Goal: Information Seeking & Learning: Understand process/instructions

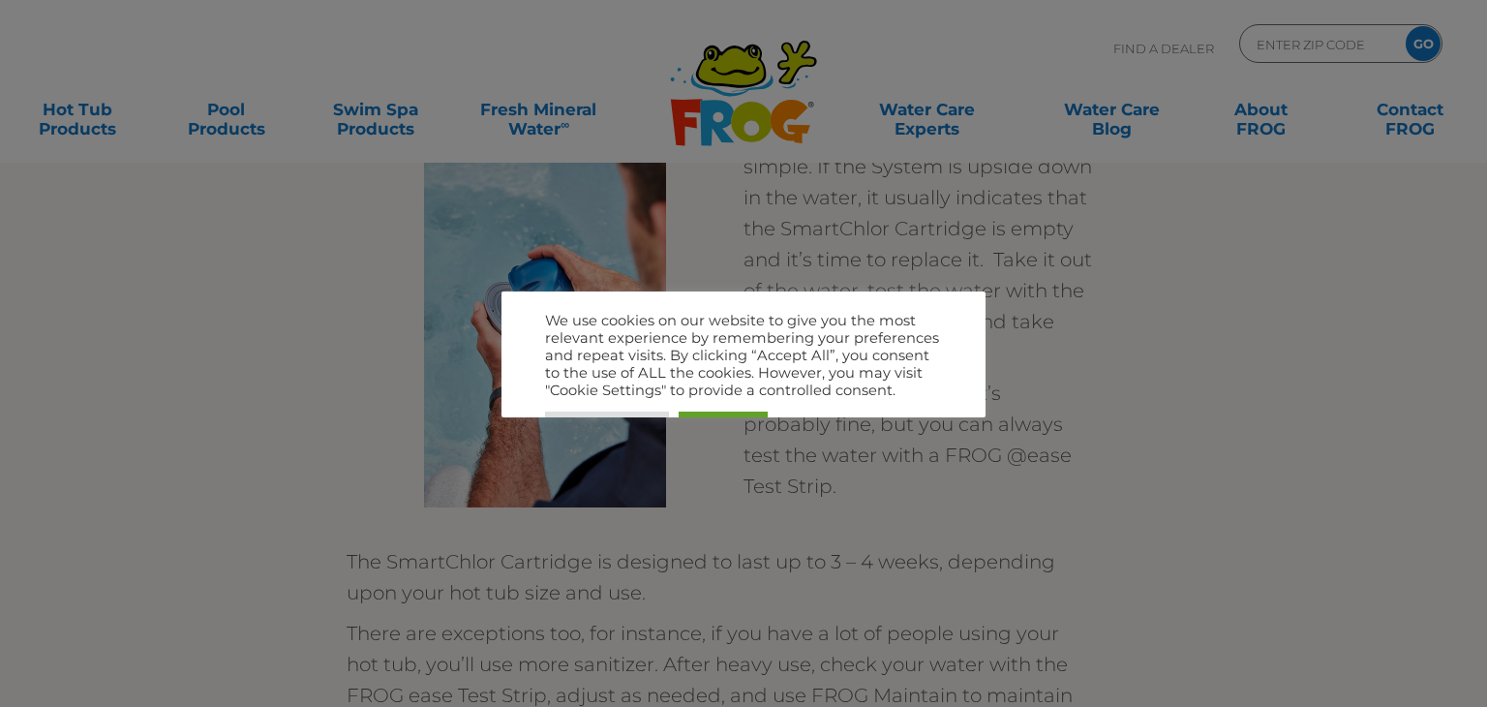
scroll to position [3123, 0]
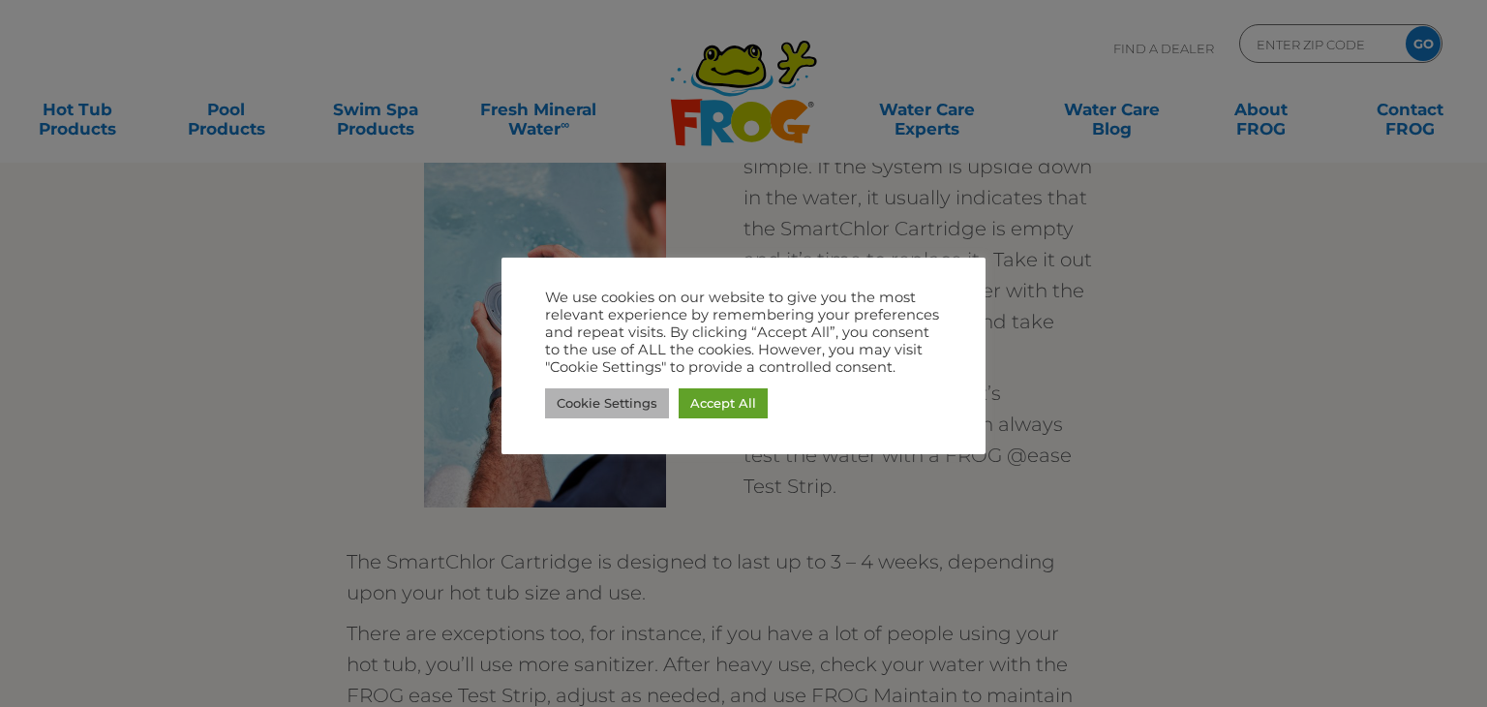
click at [555, 403] on link "Cookie Settings" at bounding box center [607, 403] width 124 height 30
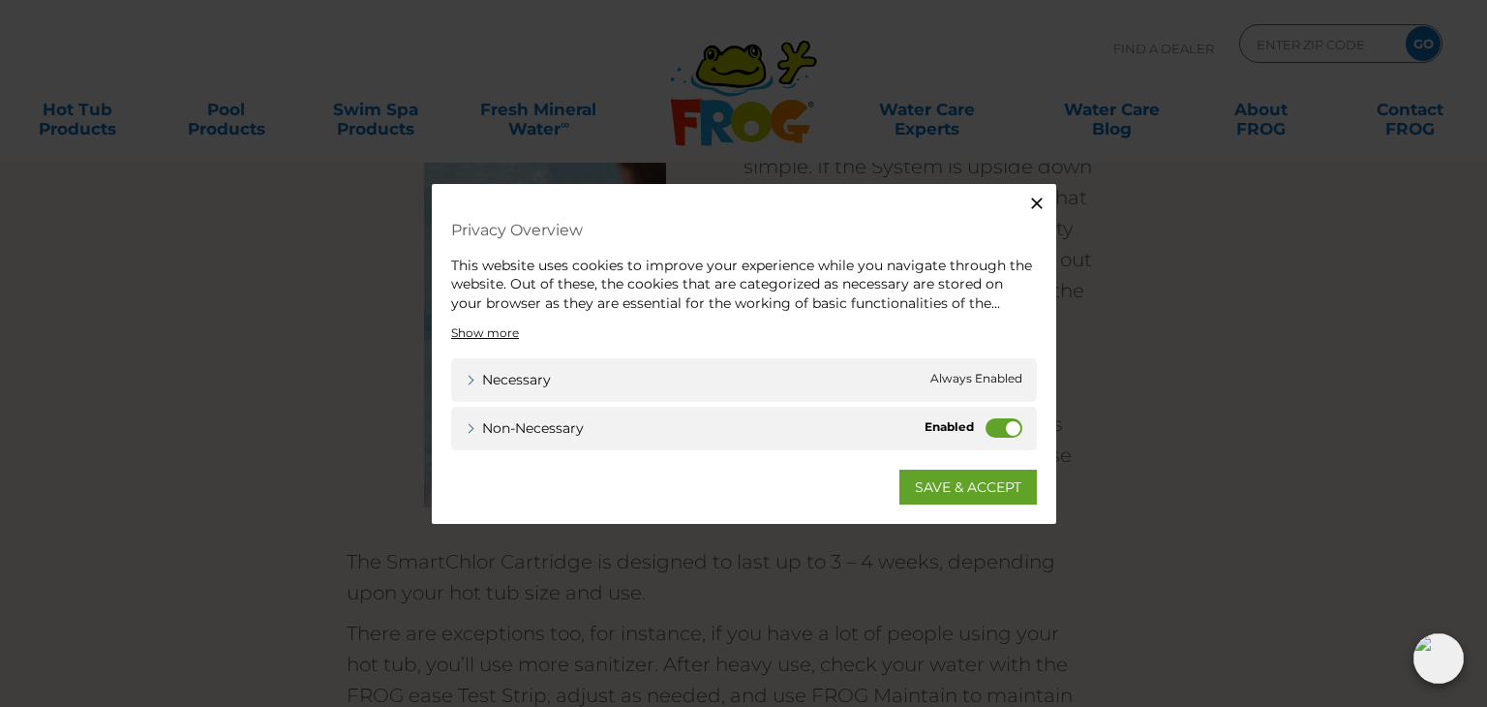
click at [1008, 427] on label "Non-necessary" at bounding box center [1004, 427] width 37 height 19
click at [0, 0] on input "Non-necessary" at bounding box center [0, 0] width 0 height 0
click at [993, 489] on link "SAVE & ACCEPT" at bounding box center [969, 487] width 138 height 35
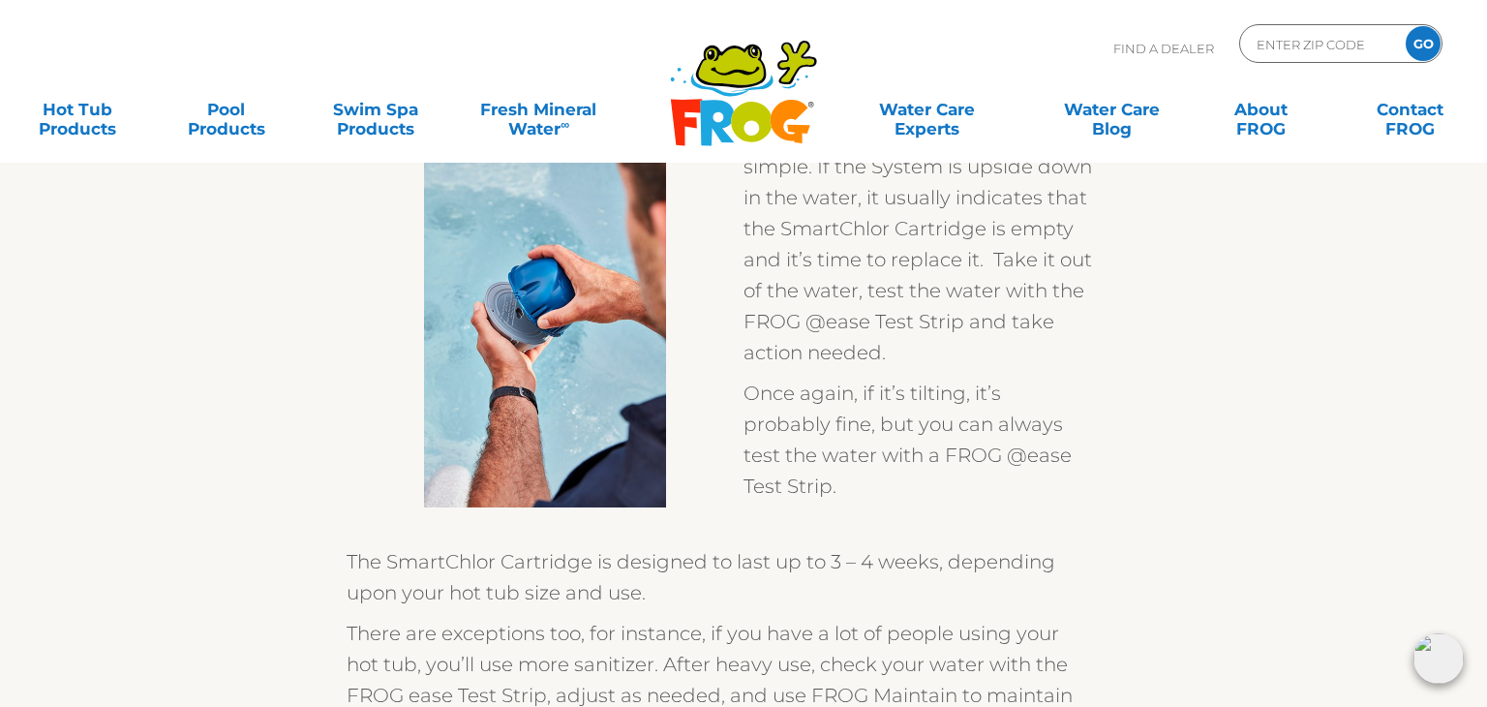
click at [993, 546] on p "The SmartChlor Cartridge is designed to last up to 3 – 4 weeks, depending upon …" at bounding box center [720, 577] width 746 height 62
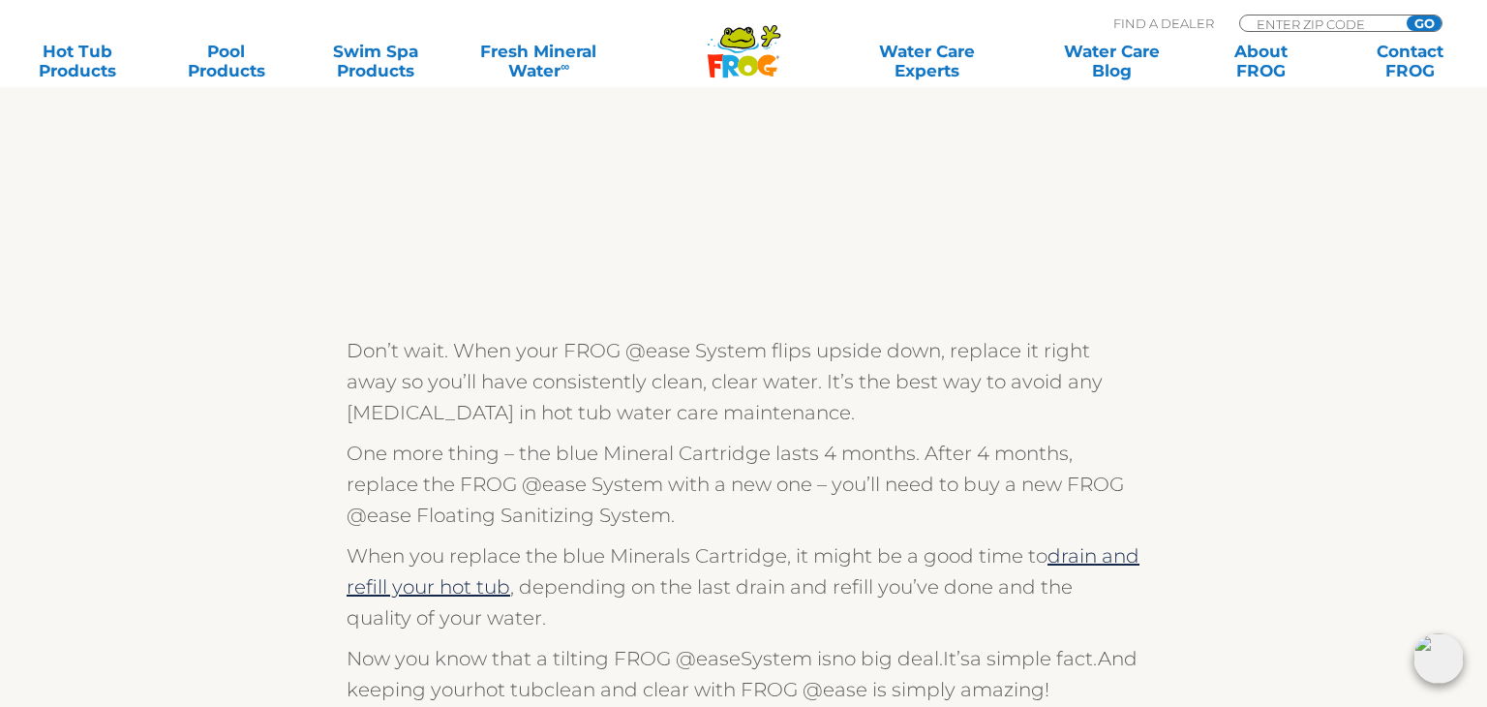
scroll to position [4636, 0]
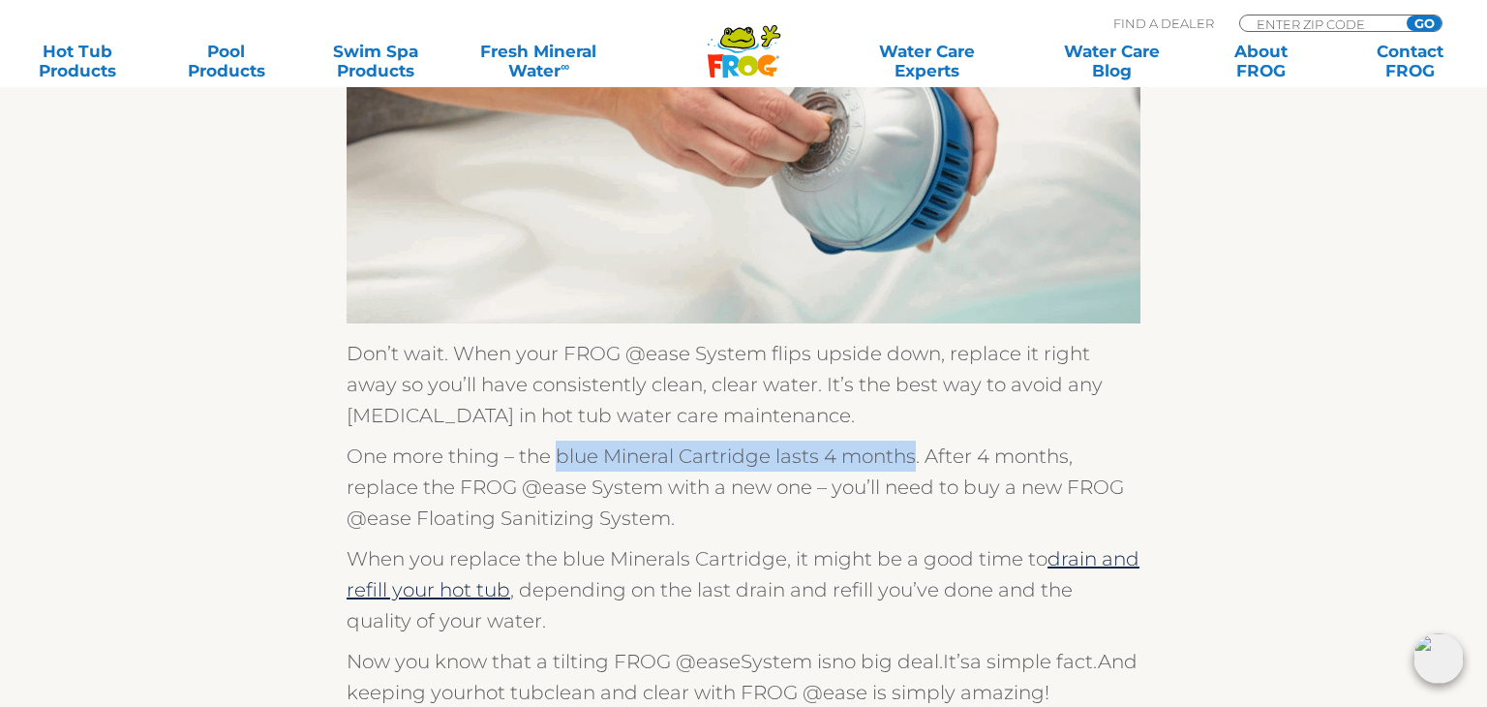
drag, startPoint x: 563, startPoint y: 341, endPoint x: 917, endPoint y: 337, distance: 354.5
click at [917, 445] on span "One more thing – the blue Mineral Cartridge lasts 4 months. After 4 months, rep…" at bounding box center [736, 487] width 778 height 85
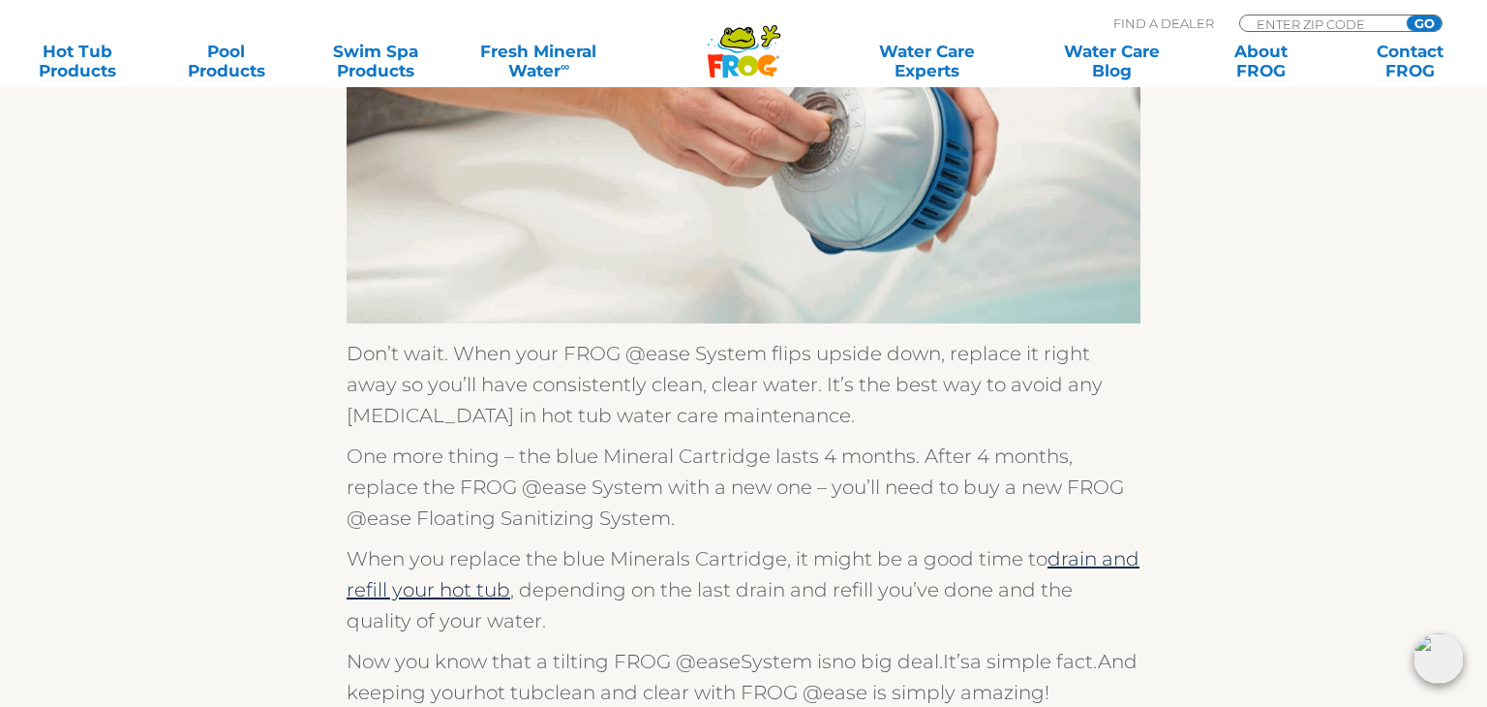
click at [940, 543] on p "When you replace the blue Minerals Cartridge, it might be a good time to drain …" at bounding box center [744, 589] width 794 height 93
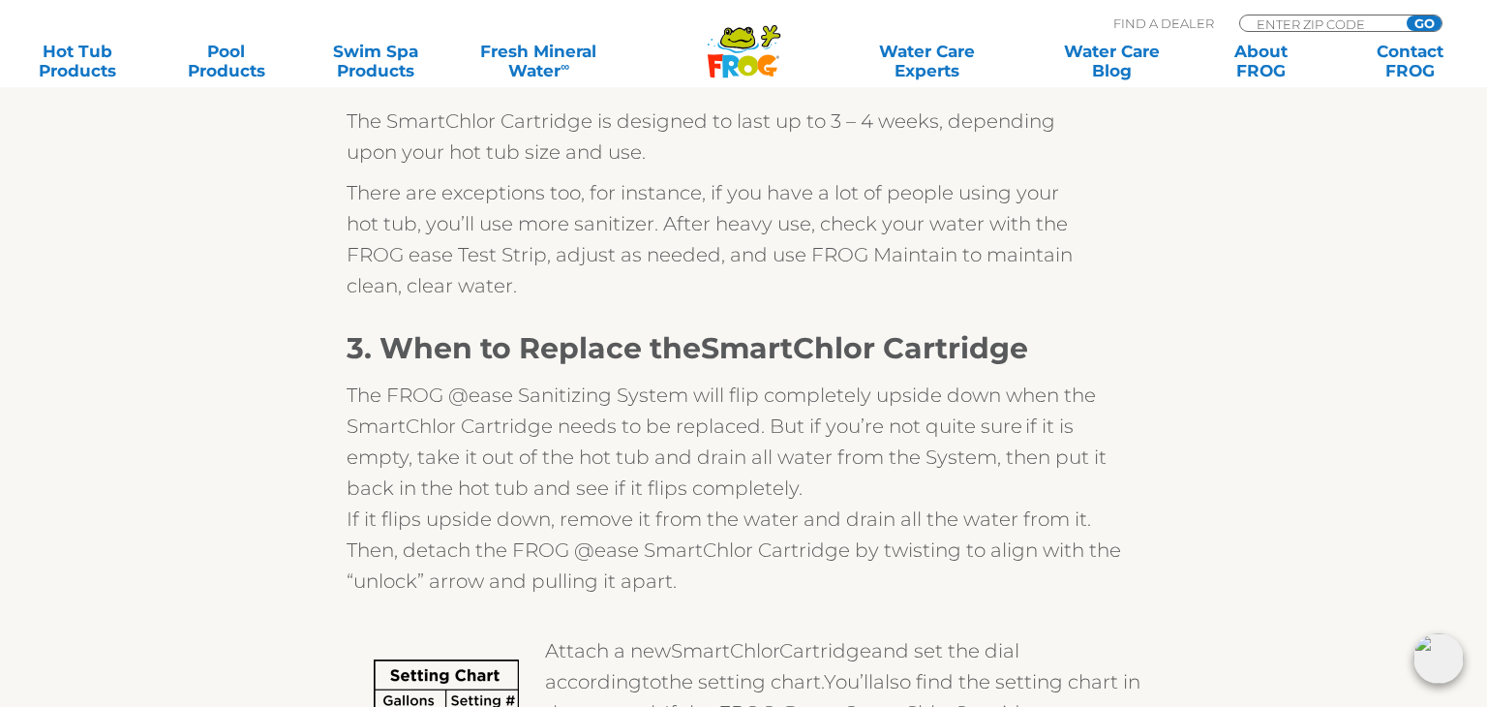
scroll to position [3564, 0]
click at [940, 507] on span "If it flips upside down, remove it from the water and drain all the water from …" at bounding box center [734, 549] width 775 height 85
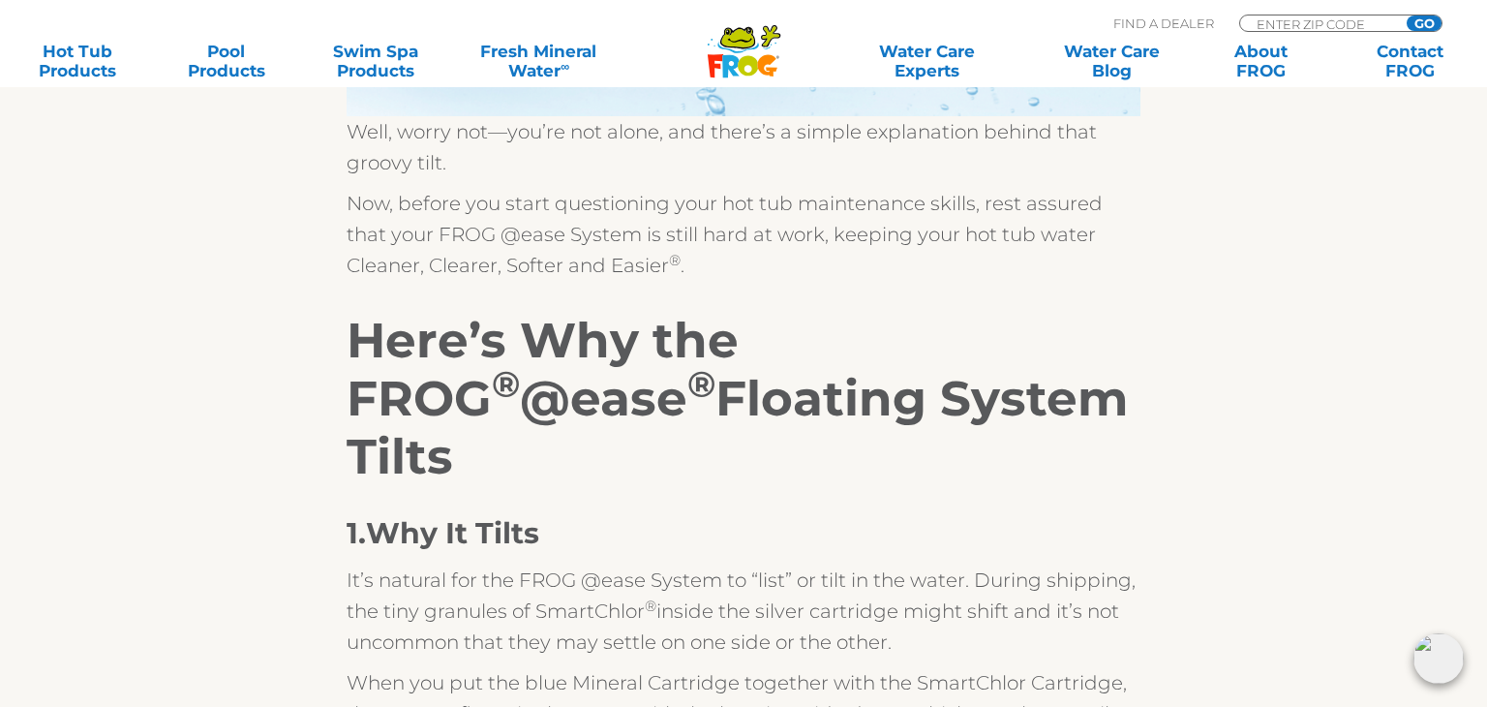
scroll to position [0, 0]
